Goal: Check status: Check status

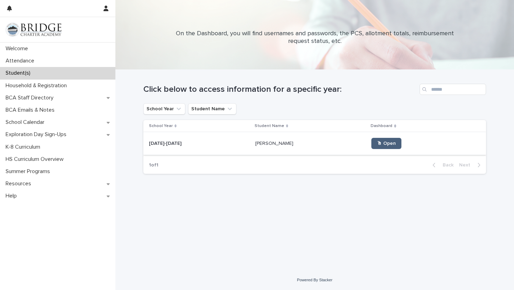
click at [377, 141] on span "🖱 Open" at bounding box center [386, 143] width 19 height 5
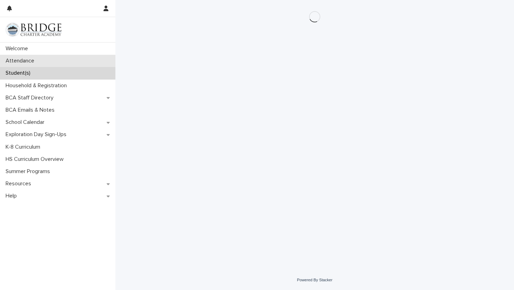
click at [59, 59] on div "Attendance" at bounding box center [57, 61] width 115 height 12
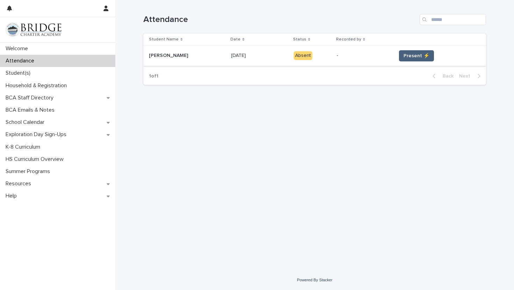
click at [422, 58] on span "Present ⚡" at bounding box center [416, 55] width 26 height 7
